Goal: Navigation & Orientation: Go to known website

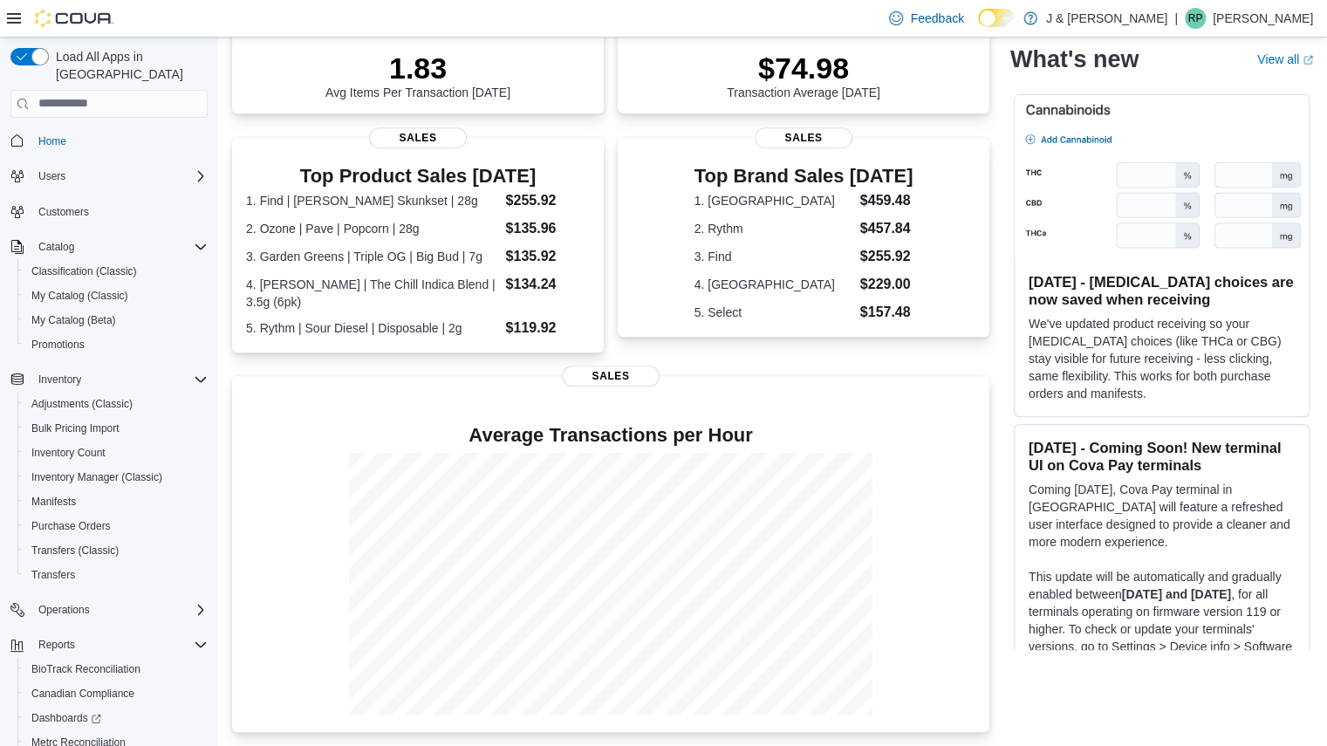
scroll to position [401, 0]
